Goal: Task Accomplishment & Management: Manage account settings

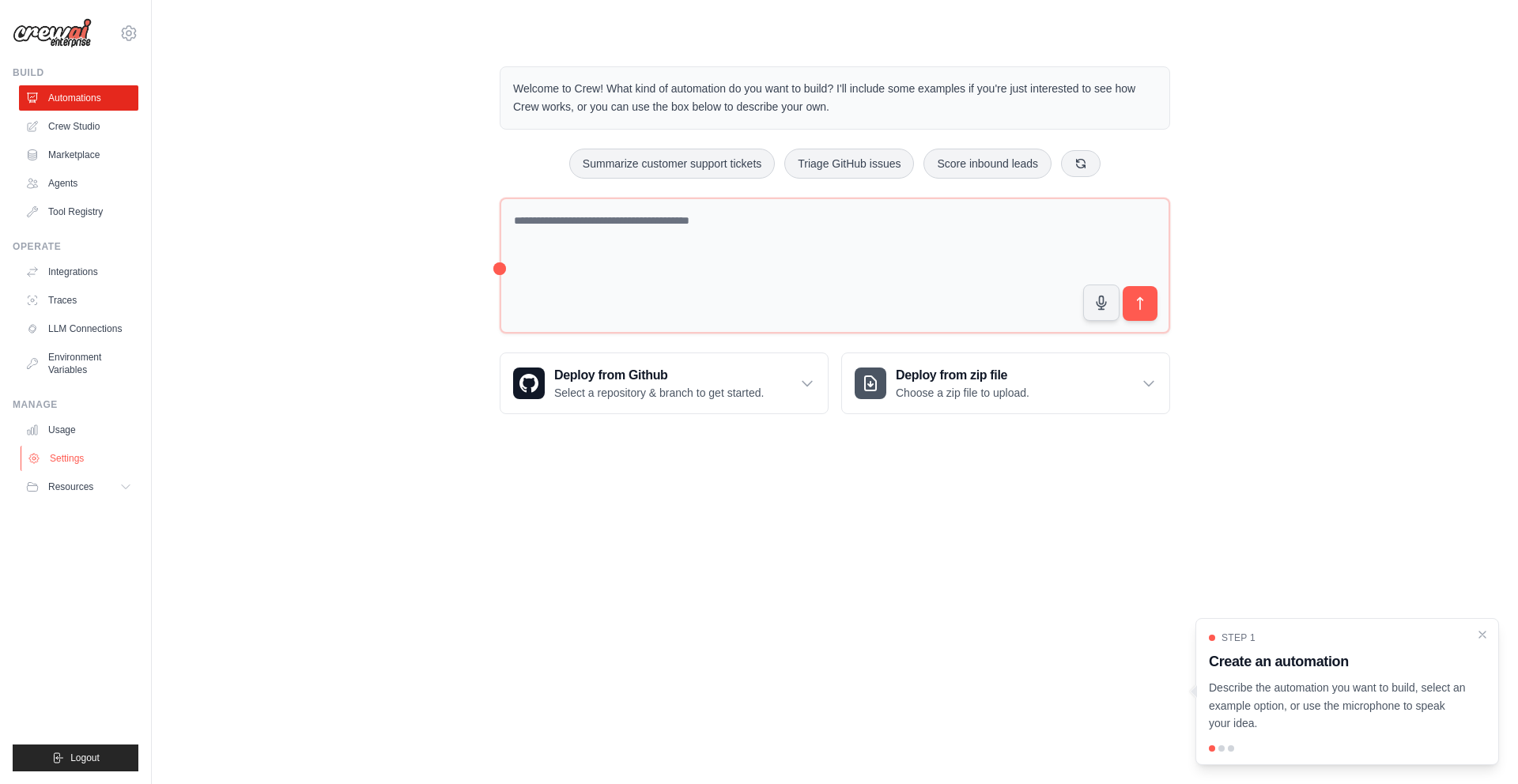
click at [80, 457] on link "Settings" at bounding box center [79, 458] width 119 height 25
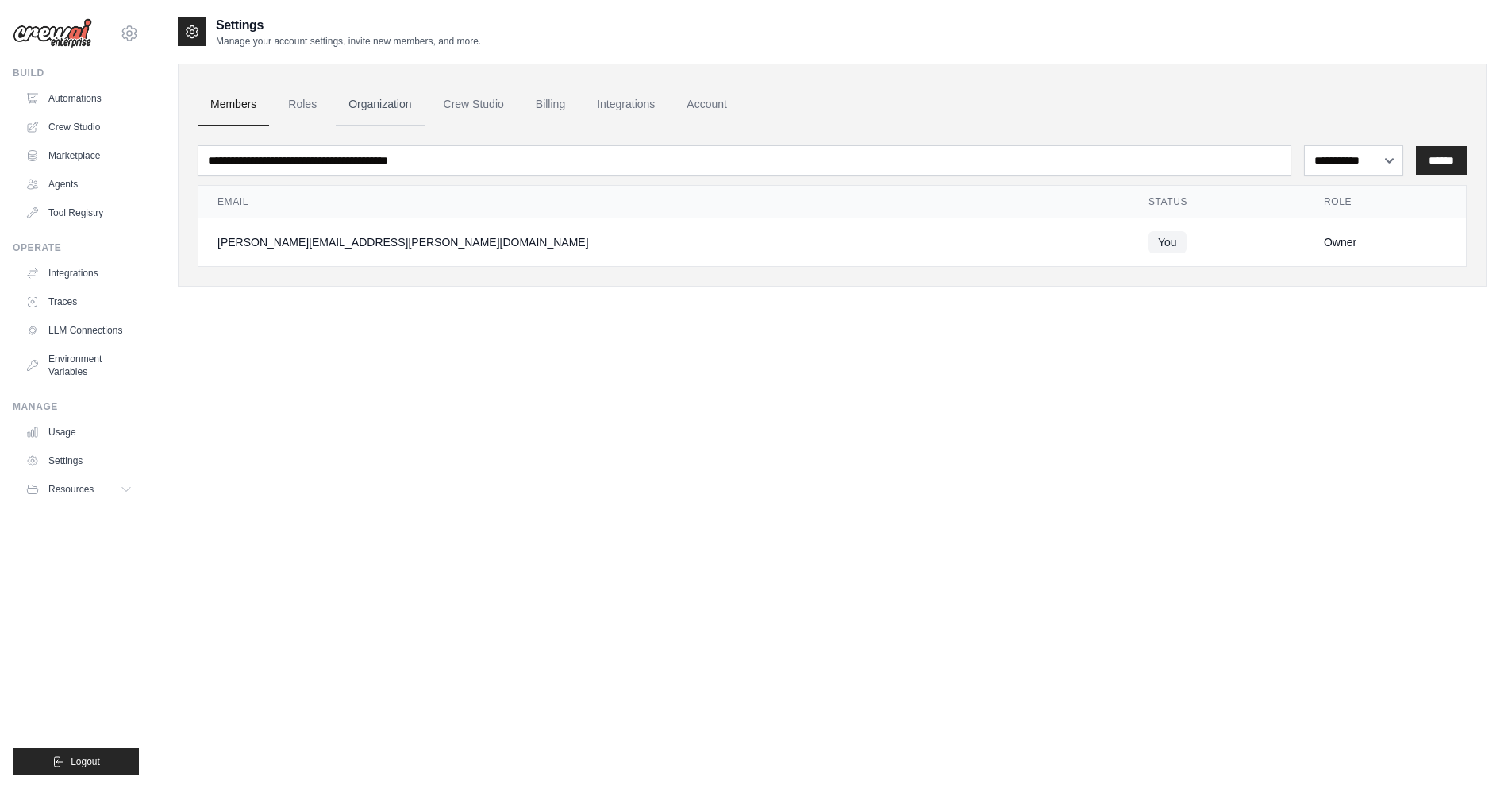
click at [388, 104] on link "Organization" at bounding box center [380, 104] width 88 height 43
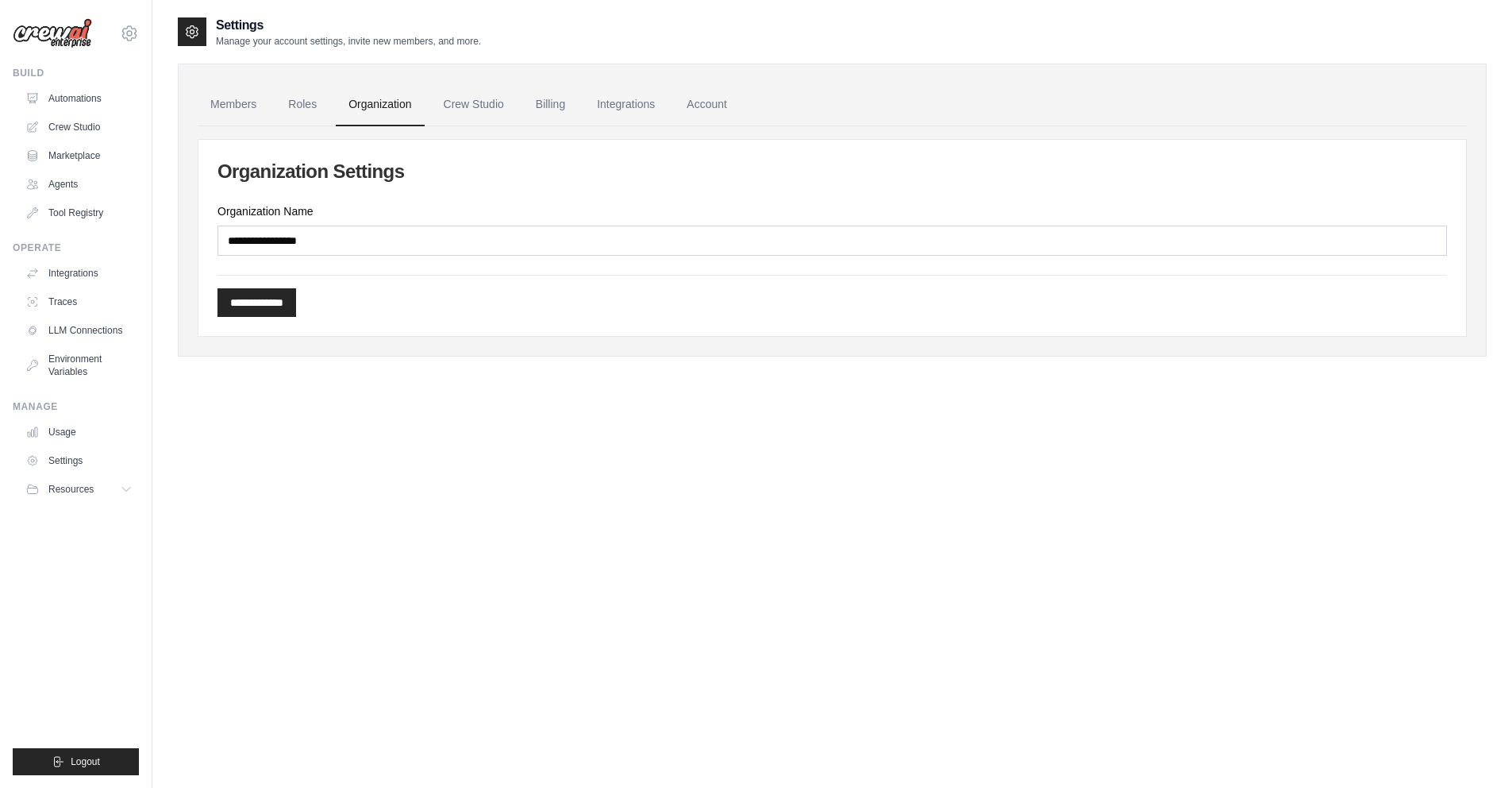
click at [78, 42] on img at bounding box center [53, 34] width 80 height 31
click at [130, 32] on icon at bounding box center [129, 33] width 19 height 19
click at [133, 102] on link "Settings" at bounding box center [129, 108] width 140 height 29
